Goal: Find specific page/section: Find specific page/section

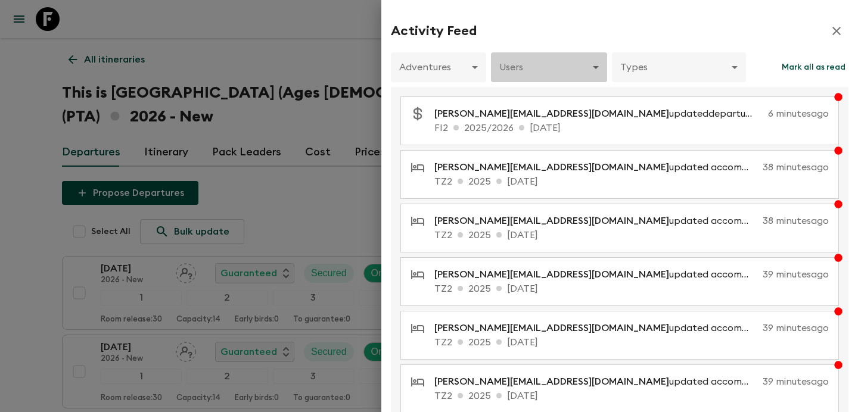
click at [556, 73] on body "Give feedback [PERSON_NAME][EMAIL_ADDRESS][DOMAIN_NAME] All itineraries This is…" at bounding box center [429, 258] width 858 height 517
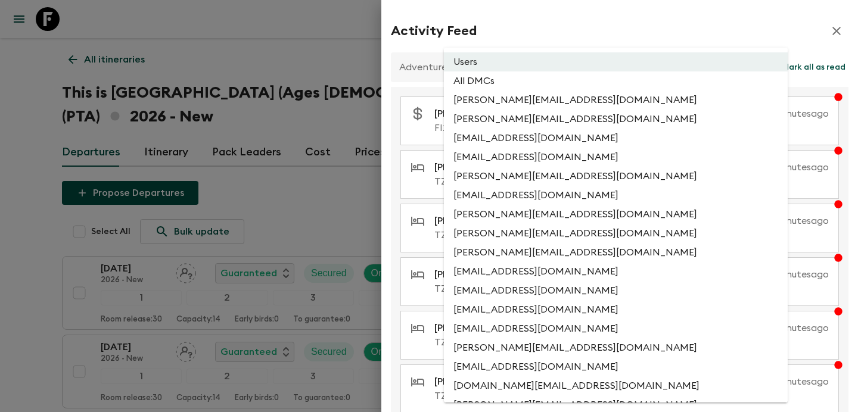
click at [548, 84] on li "All DMCs" at bounding box center [616, 80] width 344 height 19
type input "EXTERNAL_ONLY"
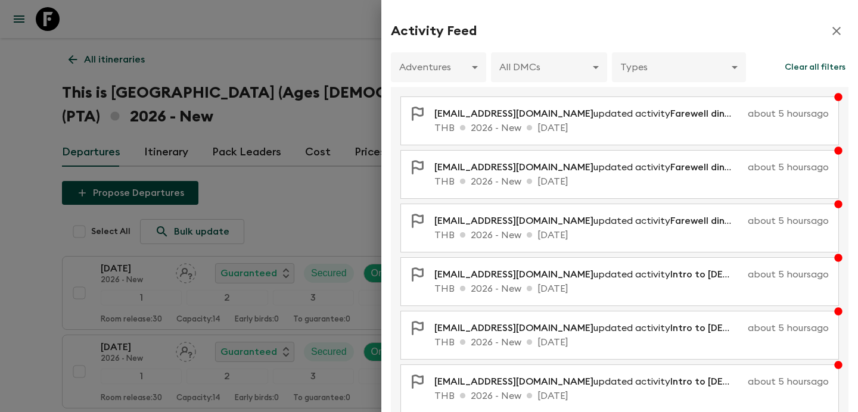
click at [307, 49] on div at bounding box center [429, 206] width 858 height 412
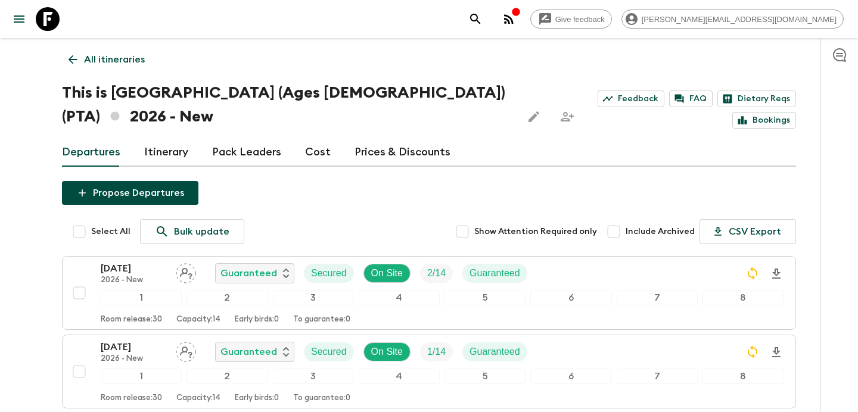
click at [110, 58] on p "All itineraries" at bounding box center [114, 59] width 61 height 14
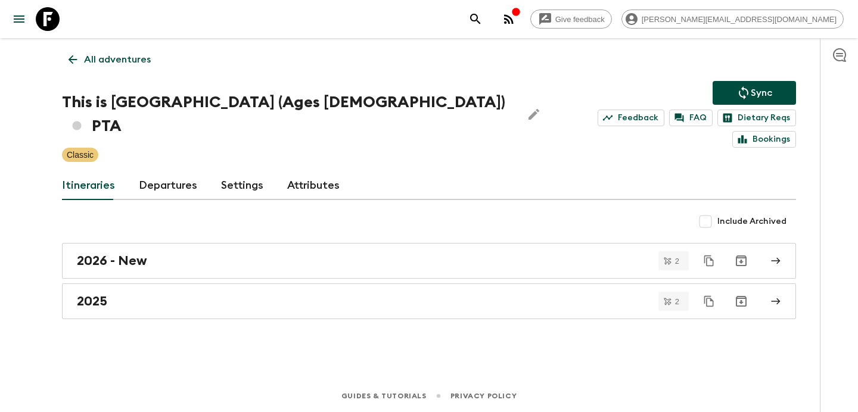
click at [516, 24] on icon "button" at bounding box center [509, 19] width 14 height 14
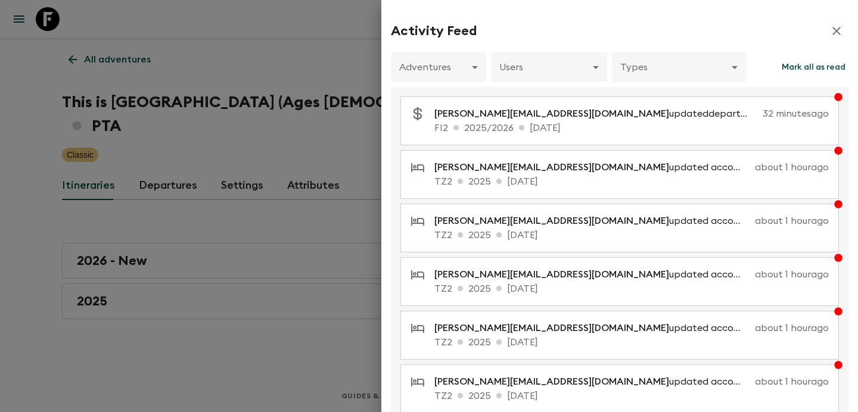
click at [347, 291] on div at bounding box center [429, 206] width 858 height 412
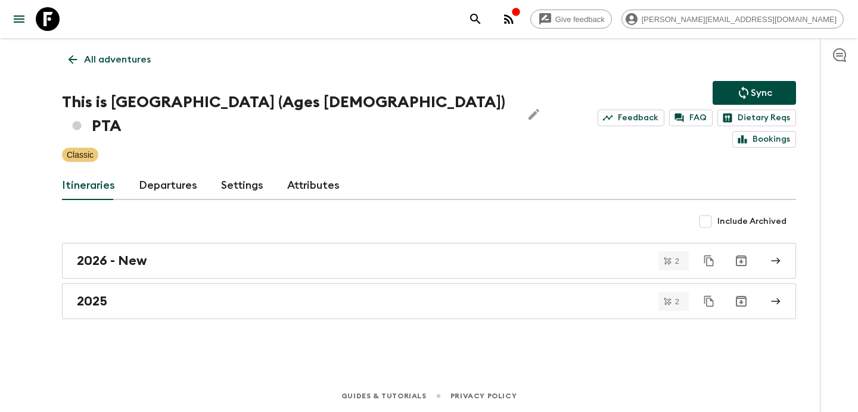
click at [516, 18] on icon "button" at bounding box center [509, 19] width 14 height 14
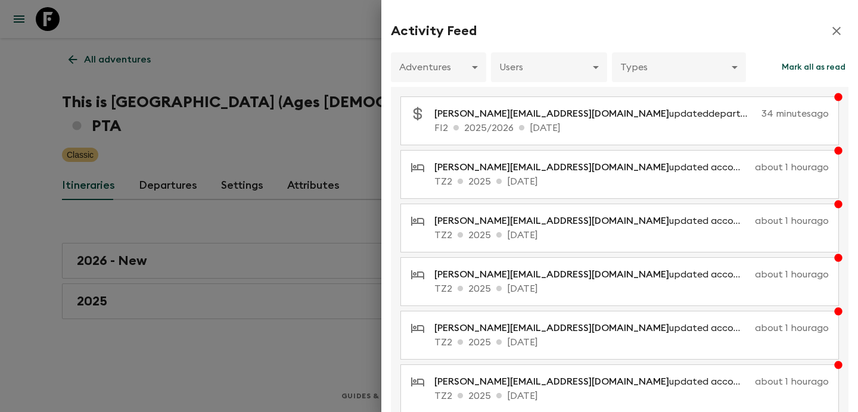
click at [278, 69] on div at bounding box center [429, 206] width 858 height 412
